Goal: Information Seeking & Learning: Learn about a topic

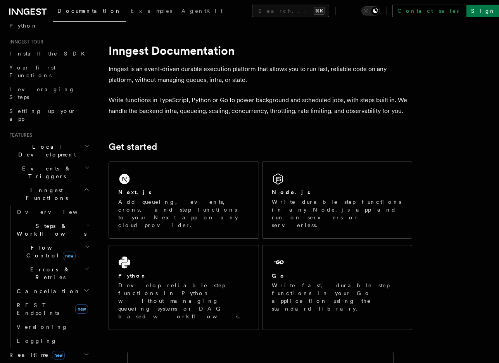
scroll to position [95, 0]
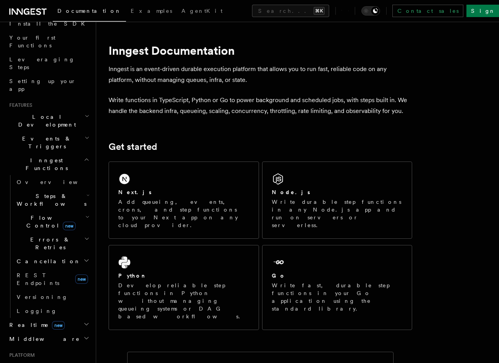
click at [43, 192] on span "Steps & Workflows" at bounding box center [50, 200] width 73 height 16
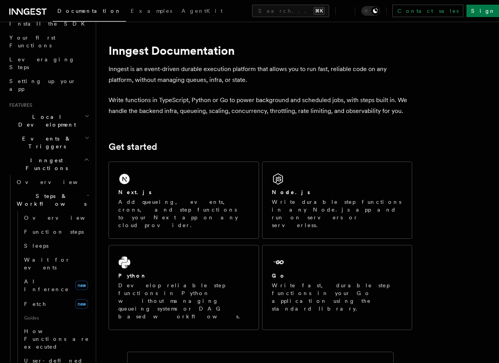
click at [43, 192] on span "Steps & Workflows" at bounding box center [50, 200] width 73 height 16
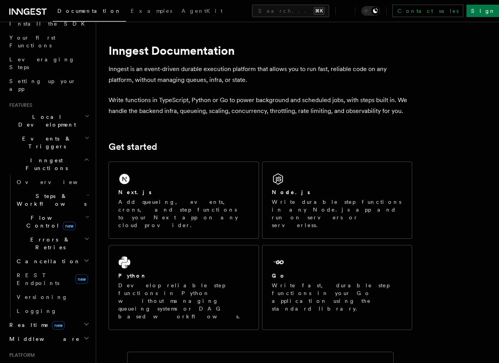
click at [46, 113] on span "Local Development" at bounding box center [45, 121] width 78 height 16
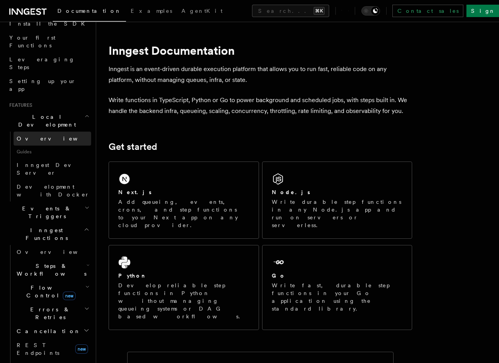
click at [36, 135] on span "Overview" at bounding box center [57, 138] width 80 height 6
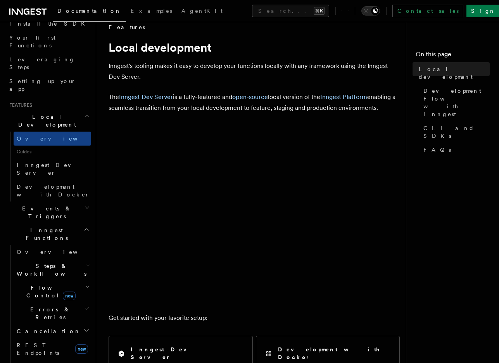
scroll to position [11, 0]
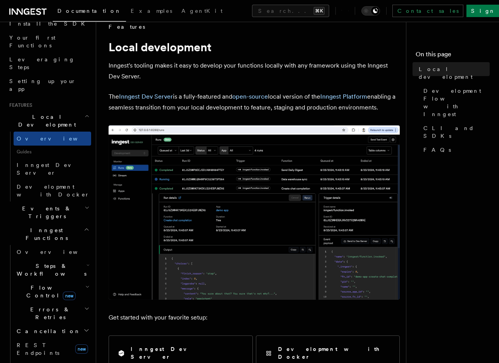
click at [208, 178] on img at bounding box center [254, 212] width 291 height 174
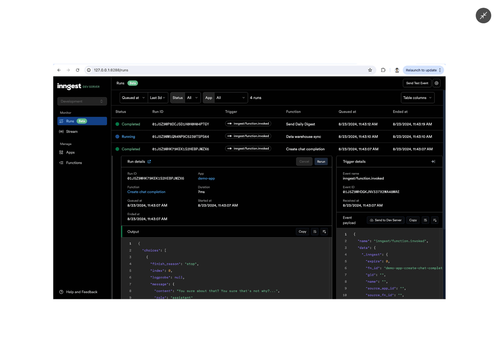
click at [485, 14] on icon "Minimize image" at bounding box center [483, 15] width 7 height 7
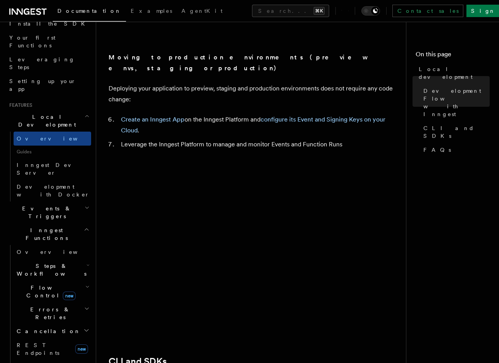
scroll to position [720, 0]
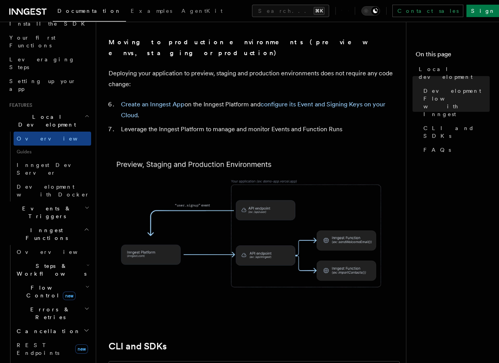
click at [49, 284] on span "Flow Control new" at bounding box center [50, 292] width 72 height 16
click at [49, 316] on link "Singleton new" at bounding box center [56, 324] width 70 height 16
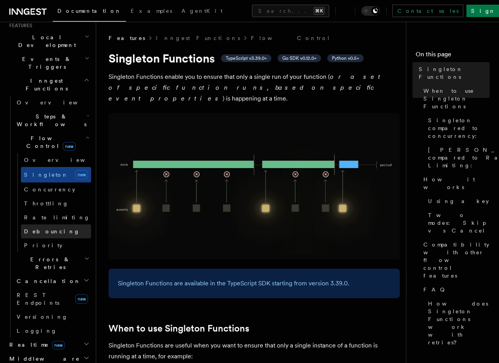
scroll to position [209, 0]
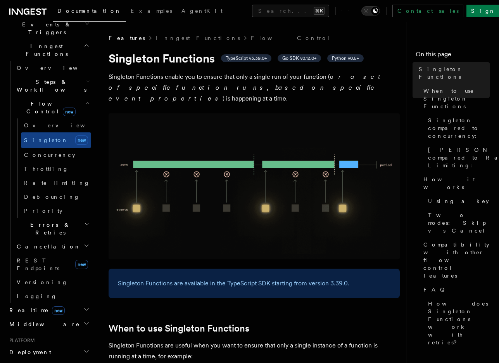
click at [47, 303] on h2 "Realtime new" at bounding box center [48, 310] width 85 height 14
click at [182, 8] on span "AgentKit" at bounding box center [202, 11] width 41 height 6
